Goal: Information Seeking & Learning: Understand process/instructions

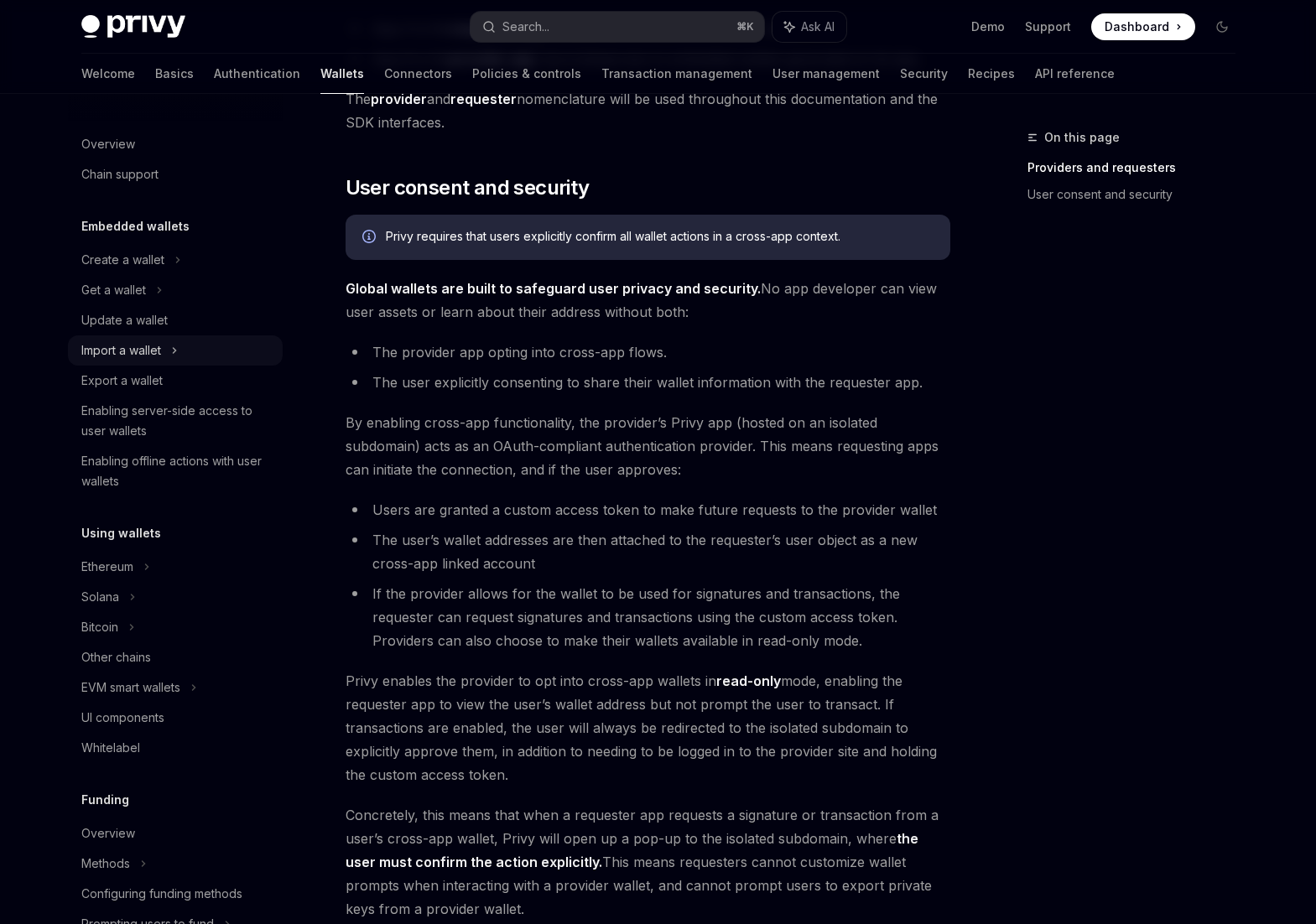
scroll to position [1, 0]
click at [135, 254] on div "Create a wallet" at bounding box center [123, 259] width 83 height 20
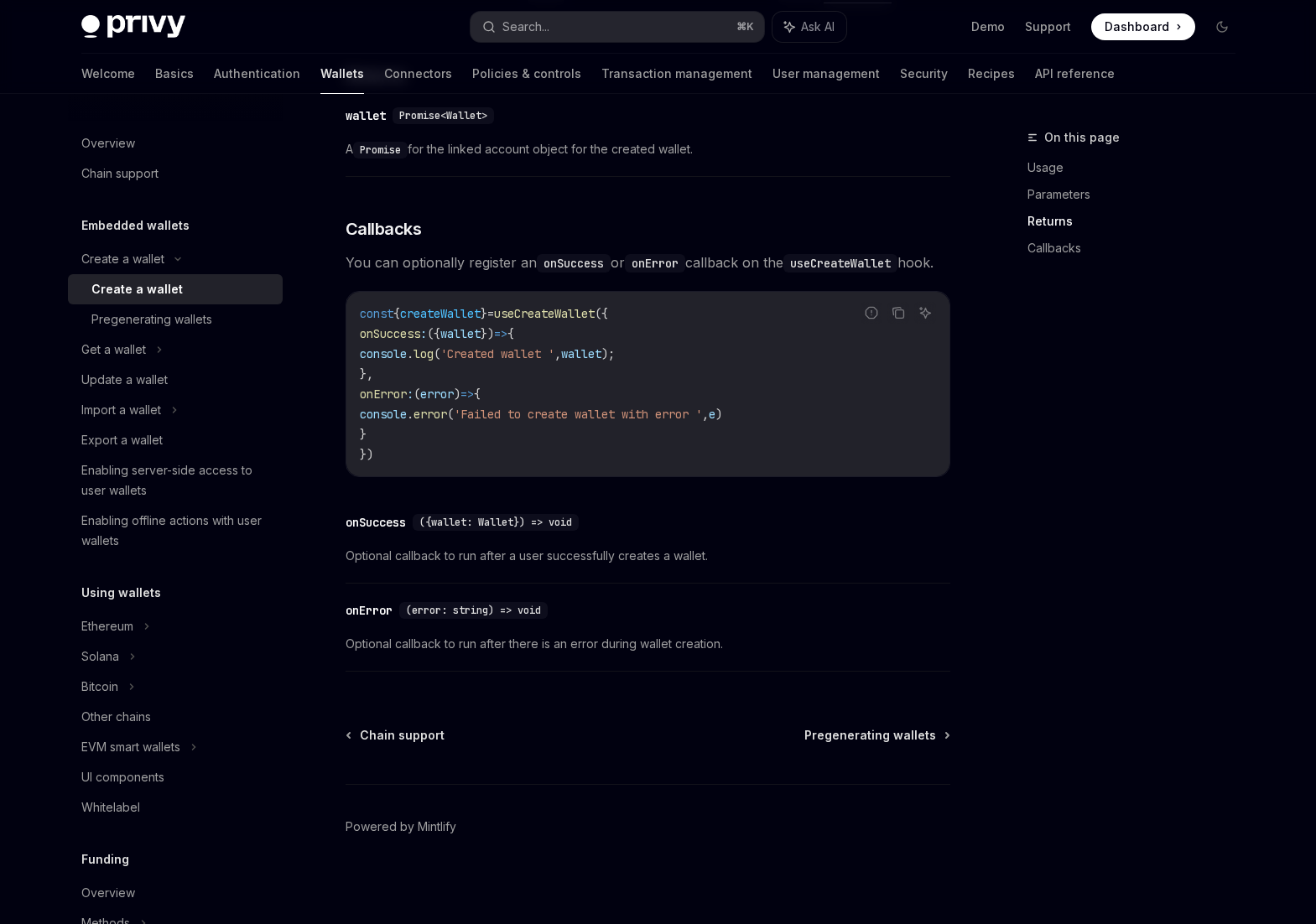
scroll to position [1082, 0]
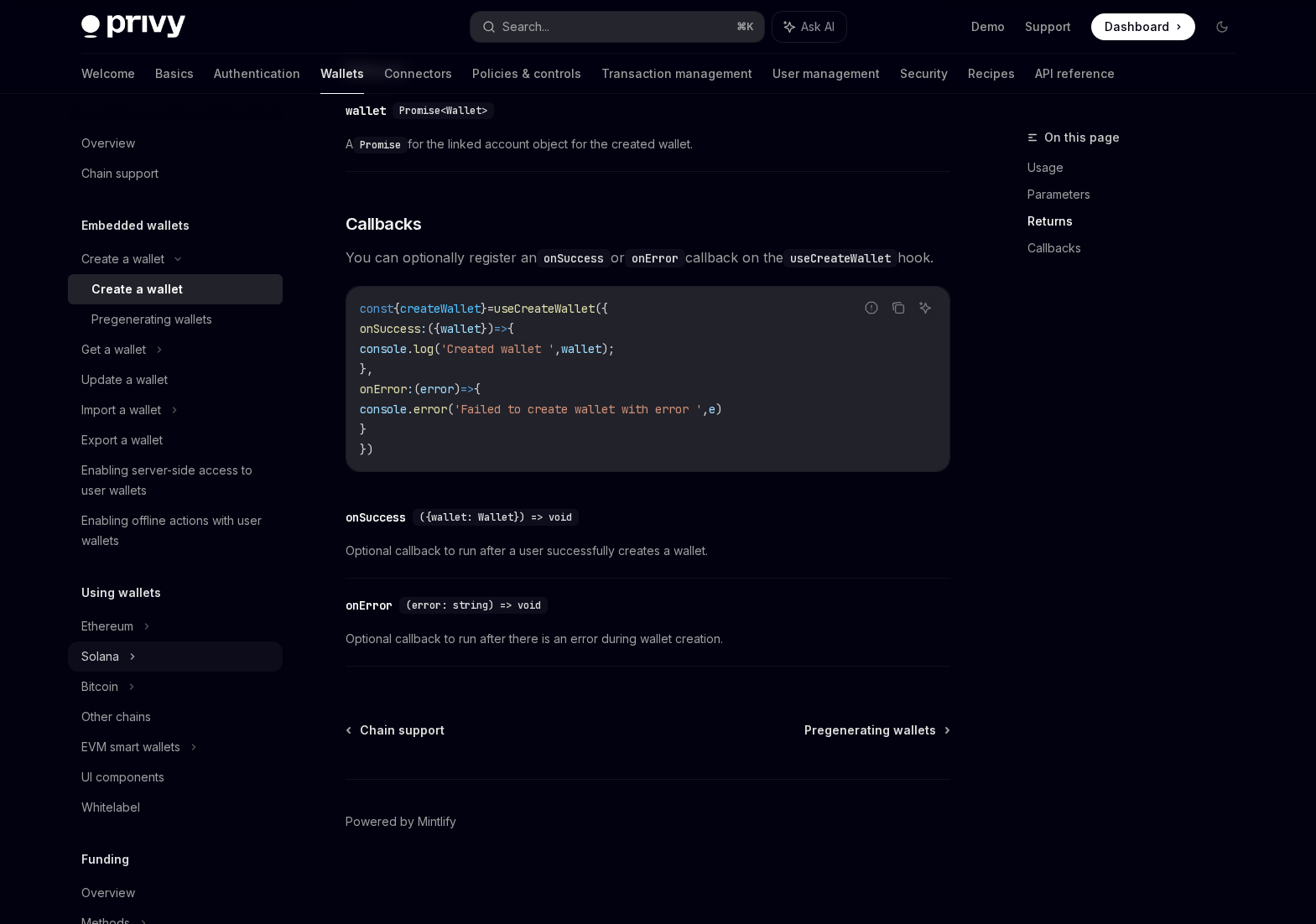
click at [115, 657] on div "Solana" at bounding box center [100, 657] width 38 height 20
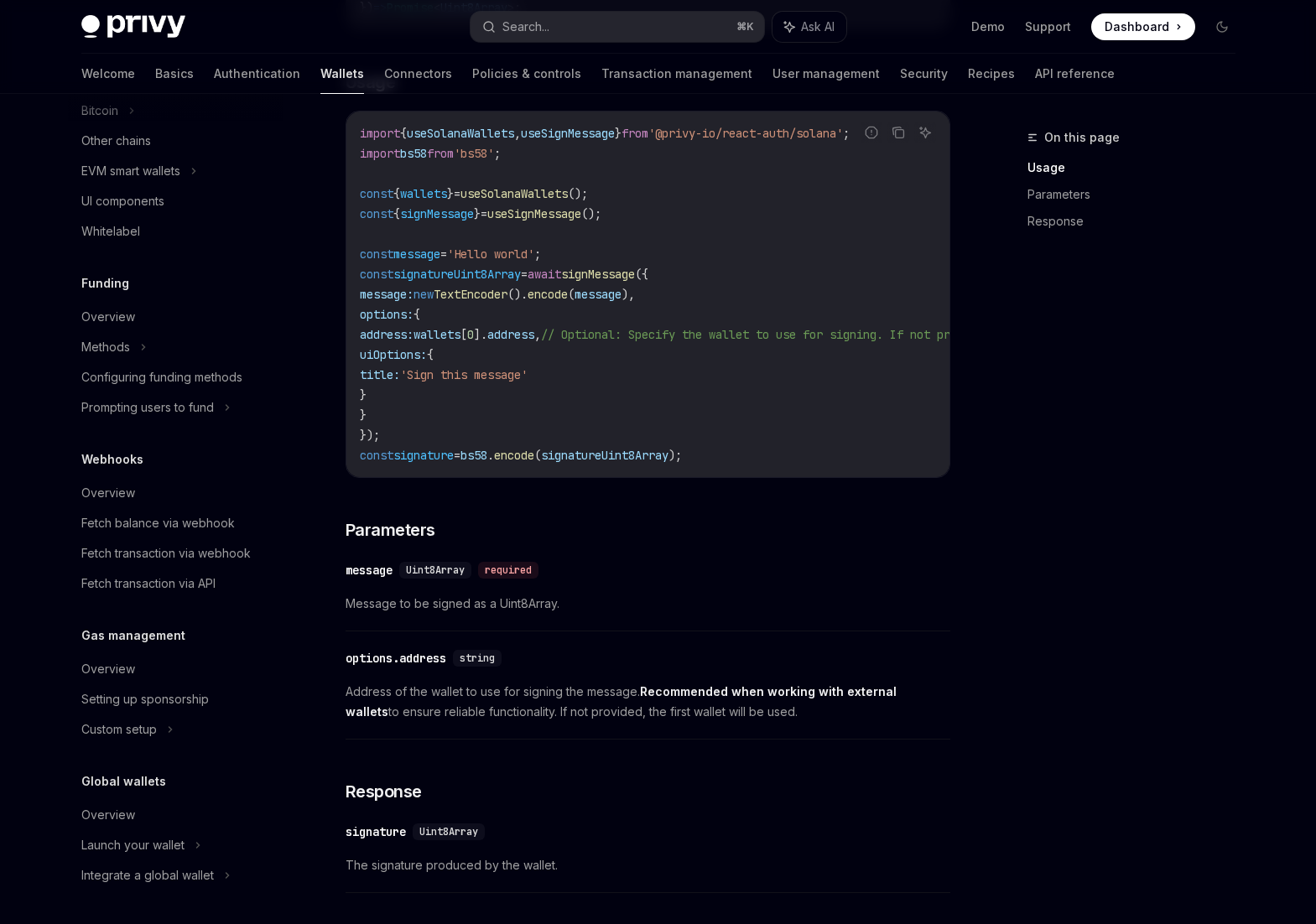
scroll to position [718, 0]
click at [153, 847] on div "Launch your wallet" at bounding box center [133, 845] width 104 height 20
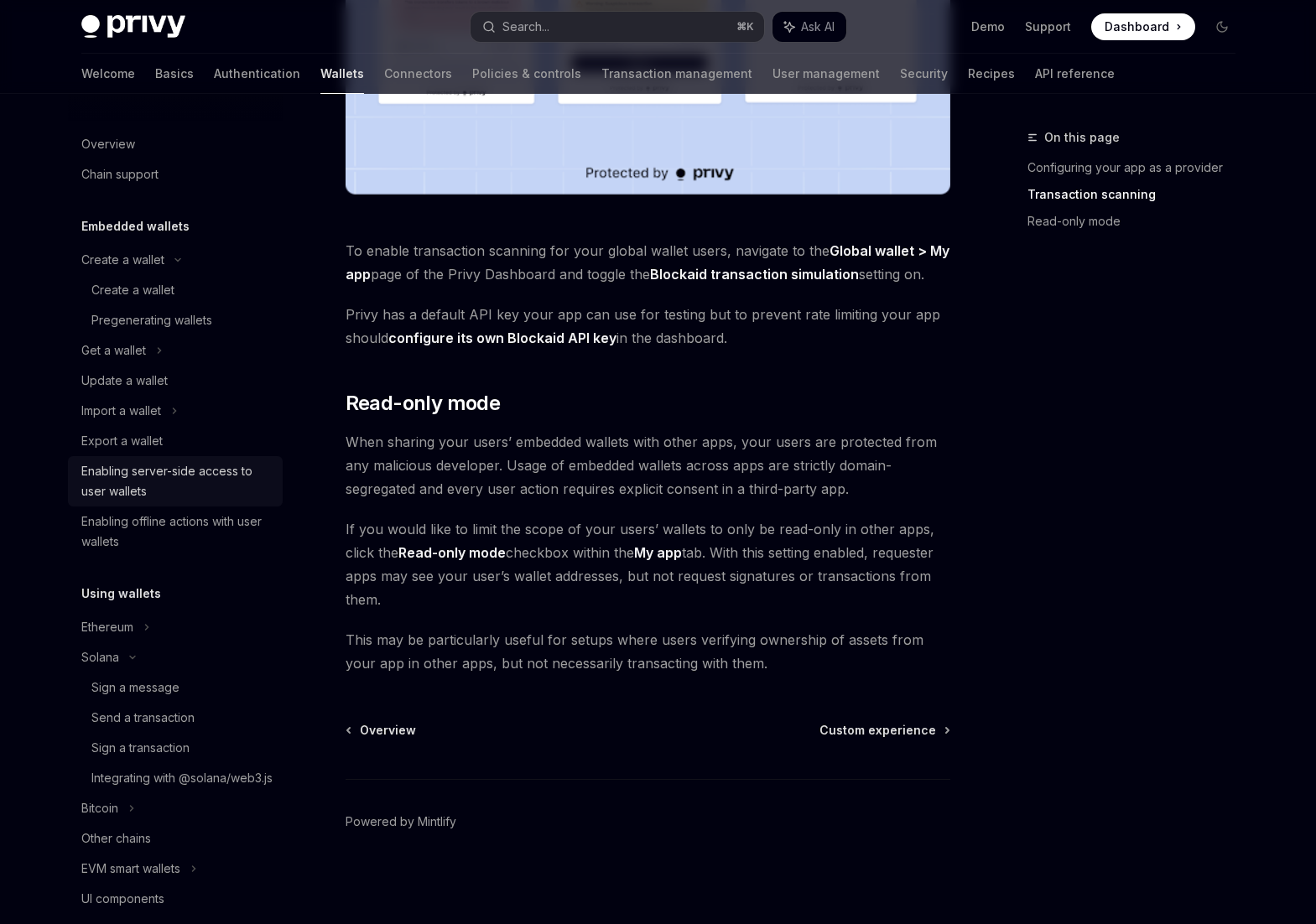
click at [126, 470] on div "Enabling server-side access to user wallets" at bounding box center [177, 481] width 192 height 40
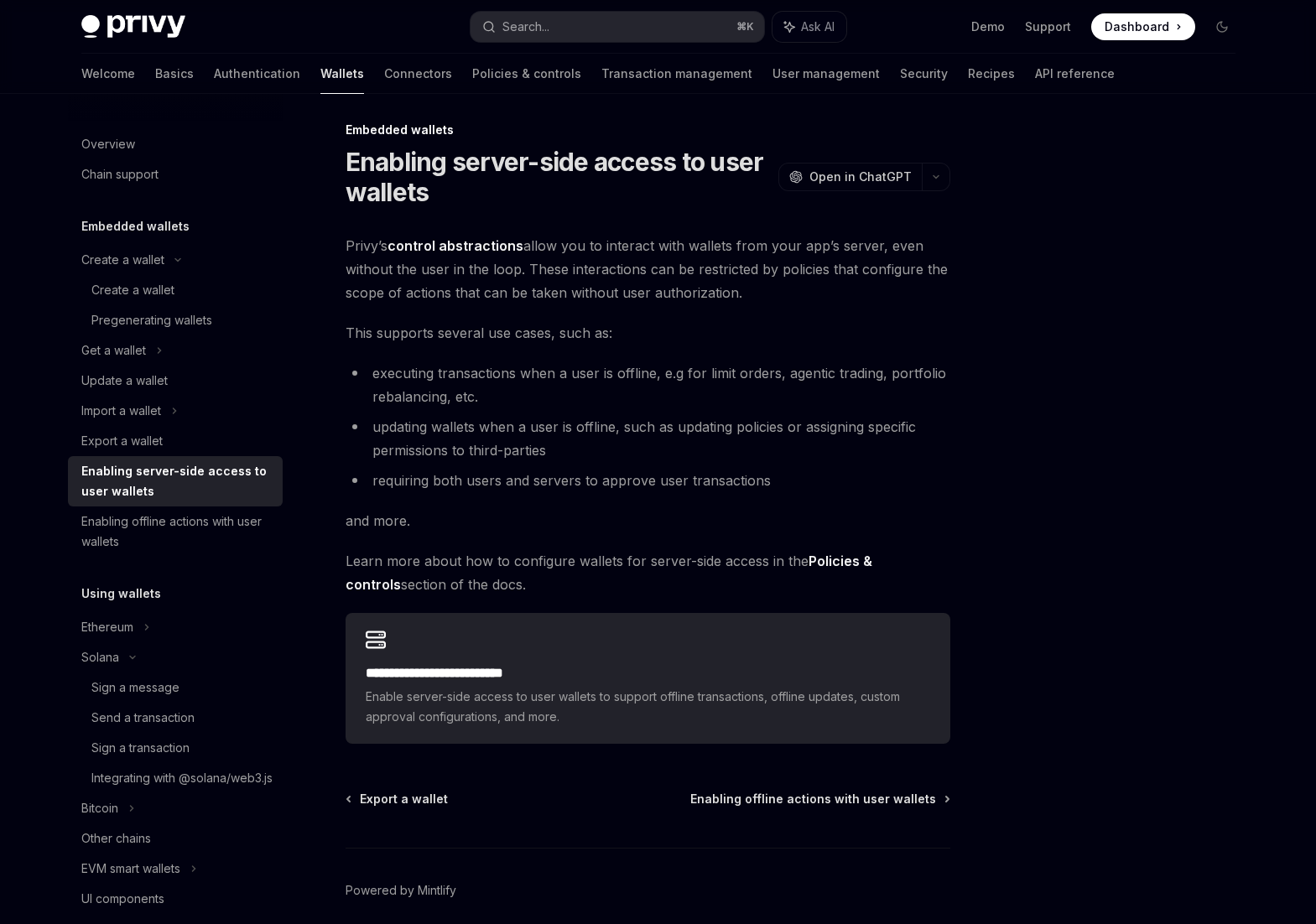
scroll to position [1, 0]
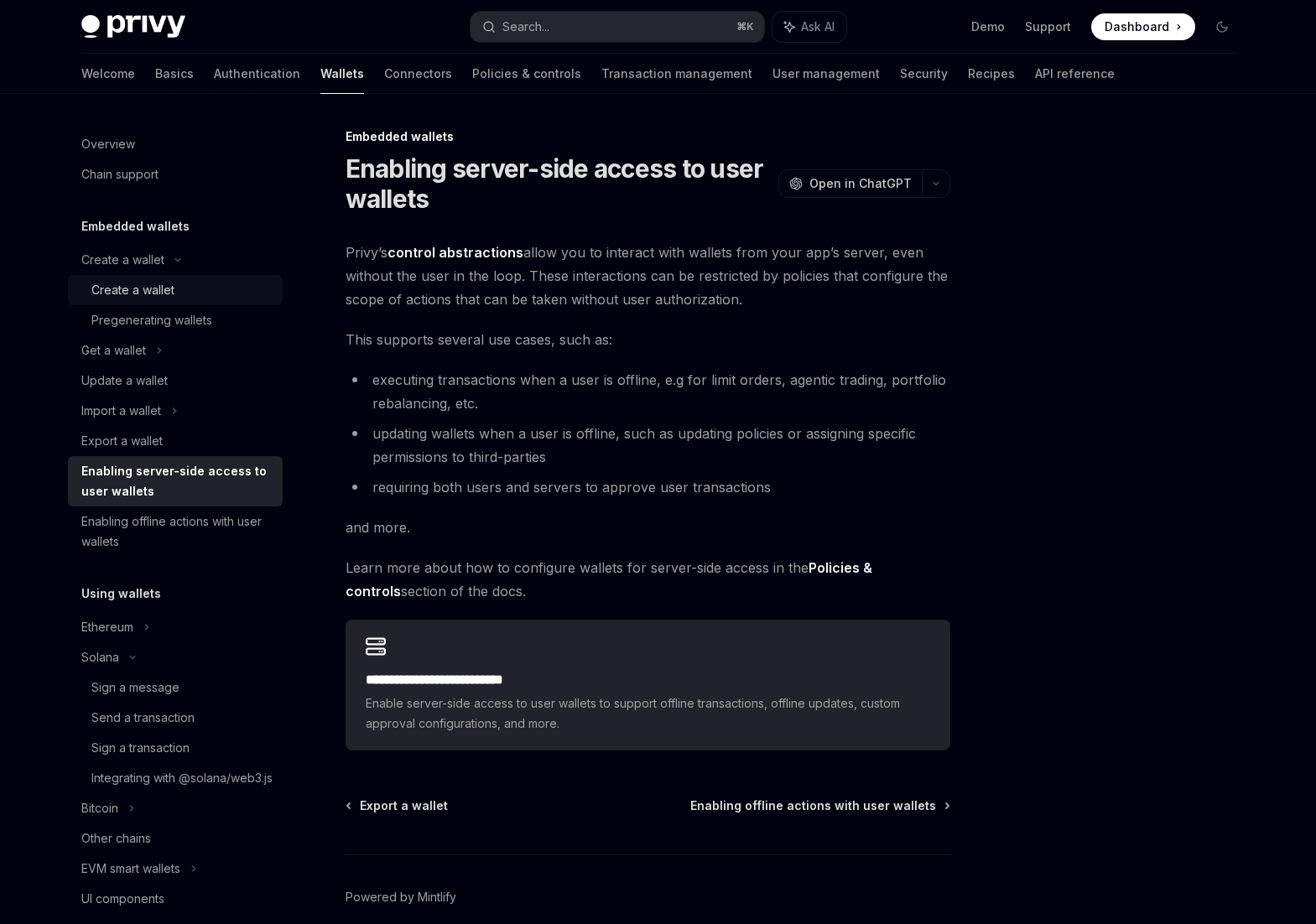
click at [149, 292] on div "Create a wallet" at bounding box center [133, 291] width 83 height 20
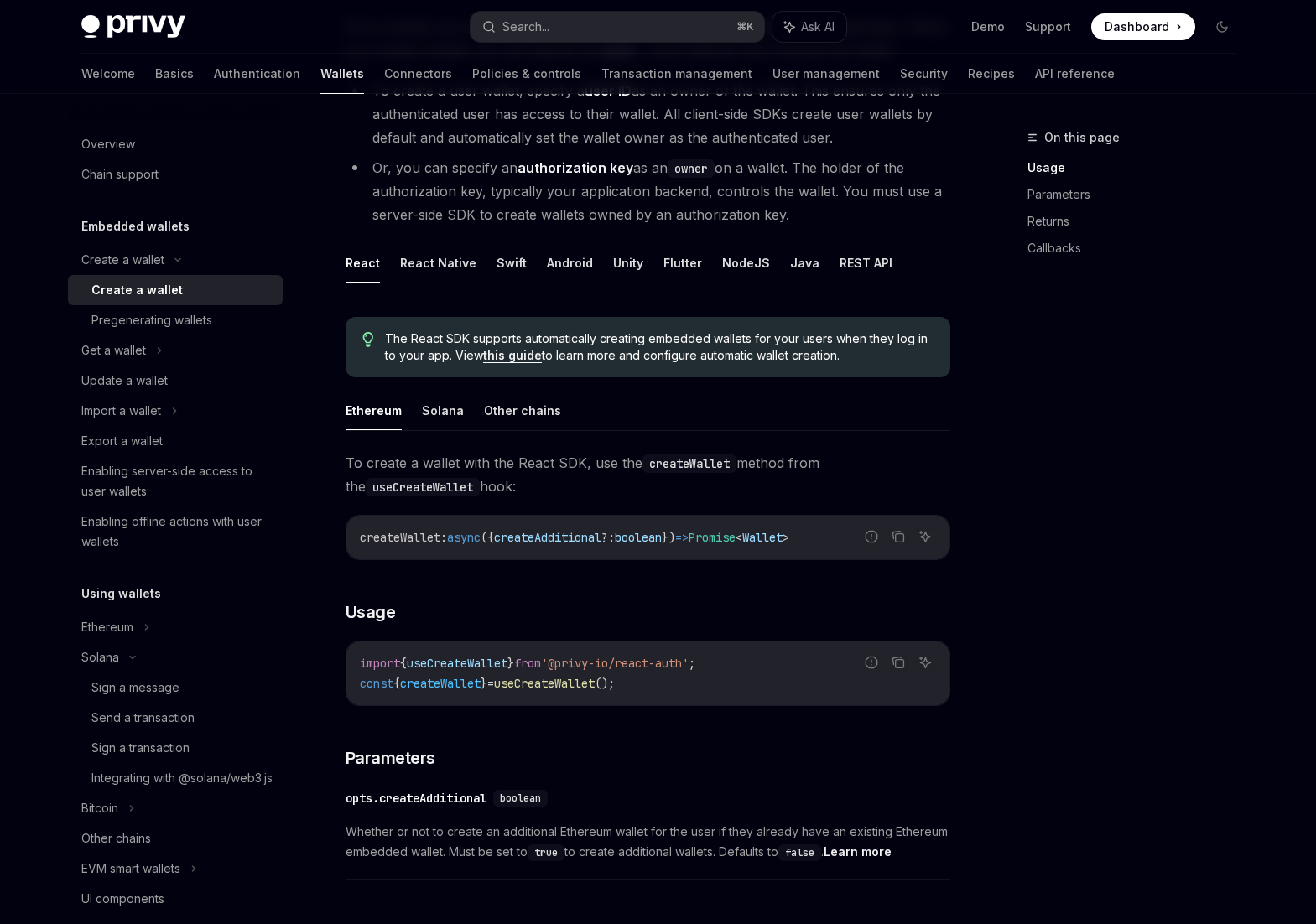
scroll to position [230, 0]
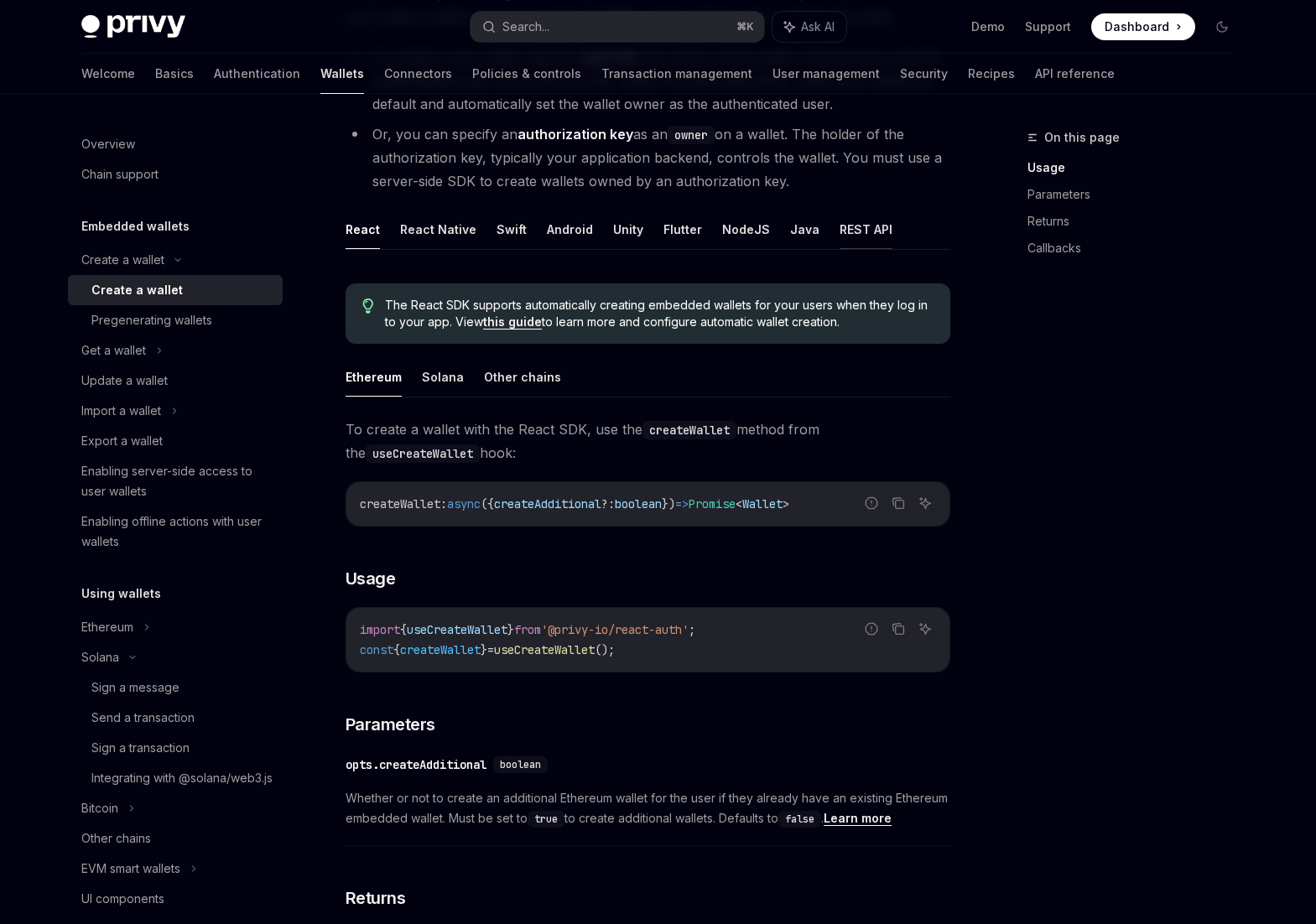
click at [845, 225] on button "REST API" at bounding box center [866, 229] width 53 height 39
type textarea "*"
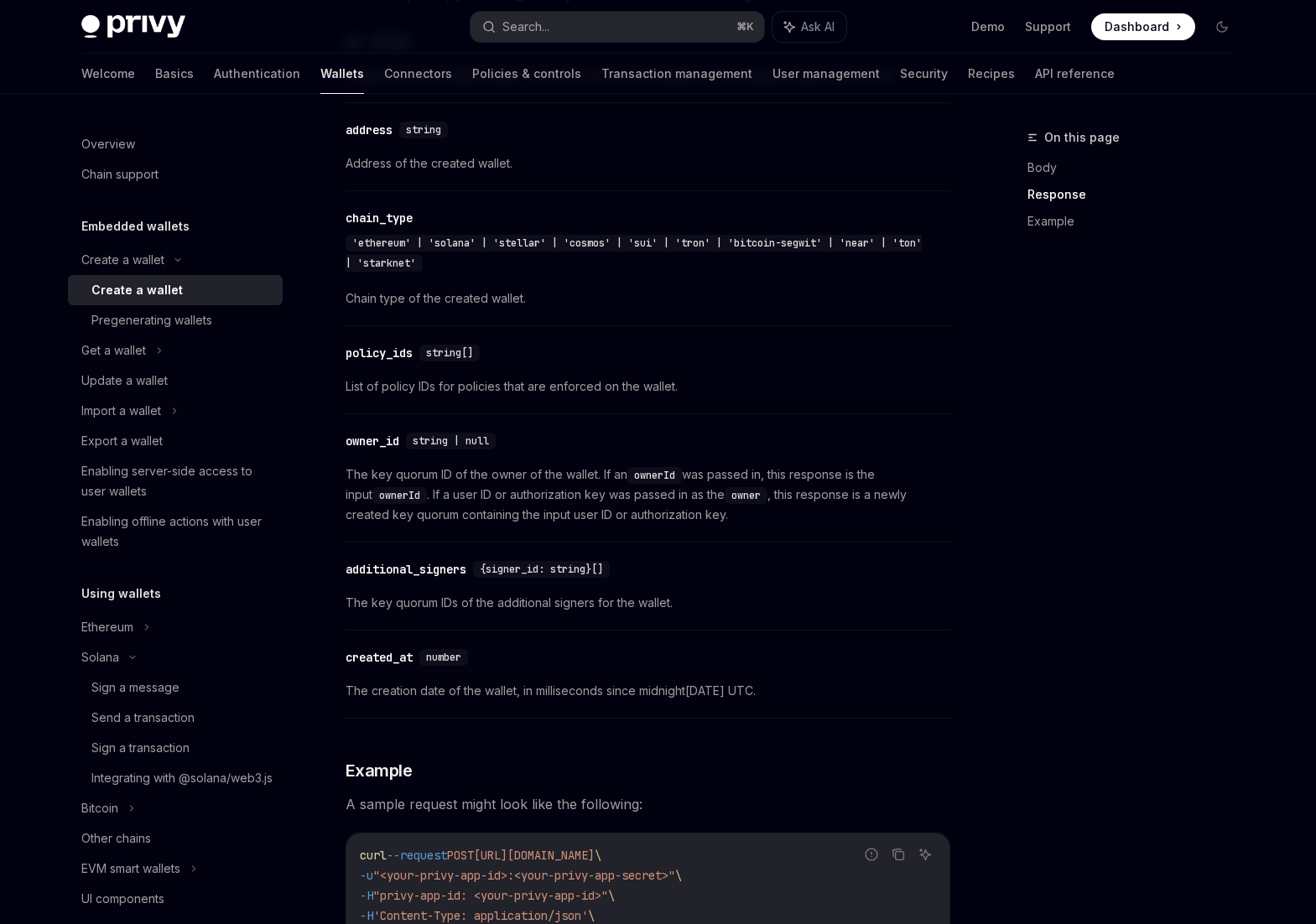
scroll to position [1815, 0]
